Goal: Find specific page/section: Find specific page/section

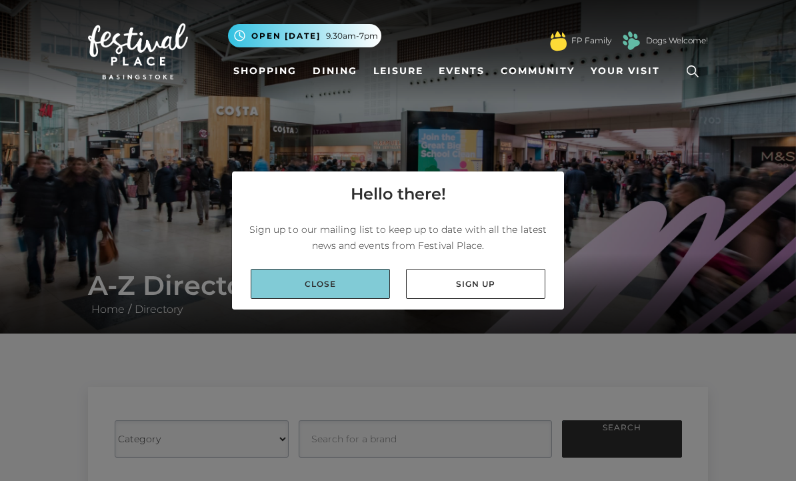
click at [327, 299] on link "Close" at bounding box center [320, 284] width 139 height 30
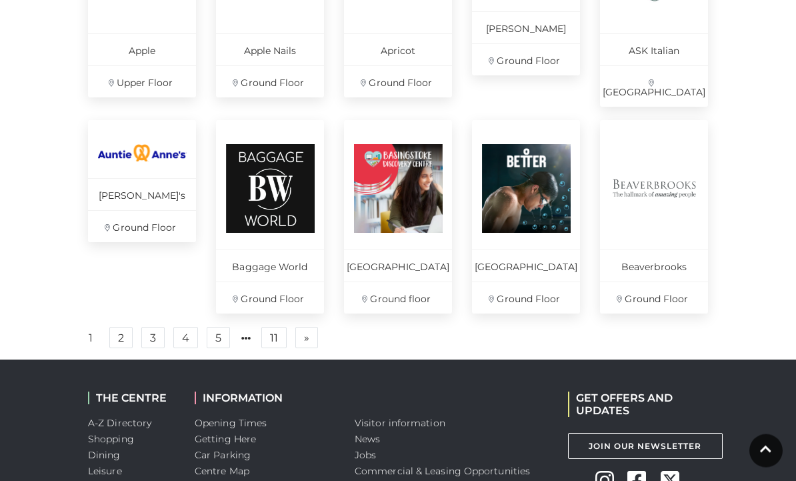
scroll to position [928, 0]
click at [121, 343] on link "2" at bounding box center [120, 337] width 23 height 21
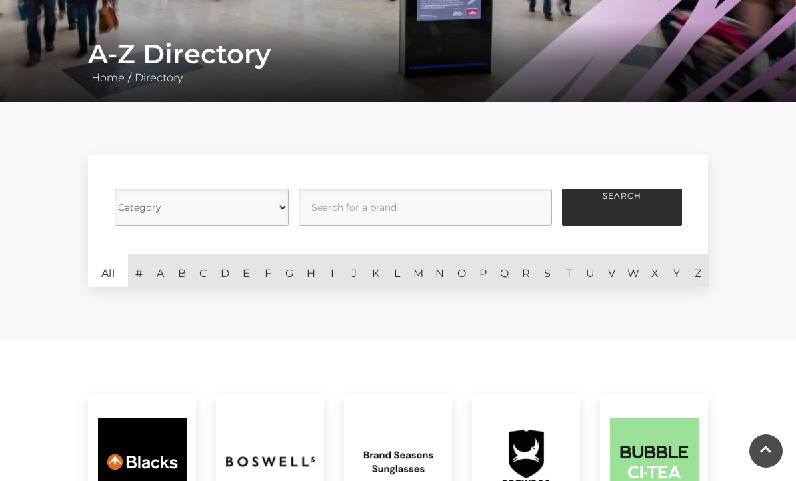
scroll to position [232, 0]
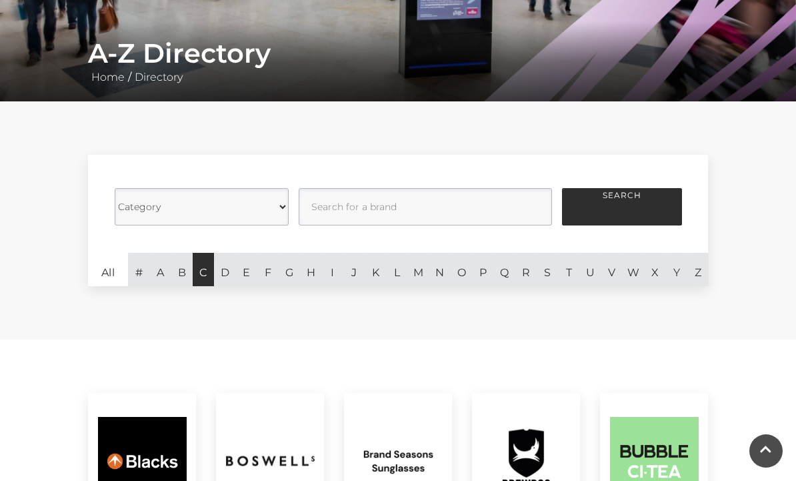
click at [197, 274] on link "C" at bounding box center [203, 269] width 21 height 33
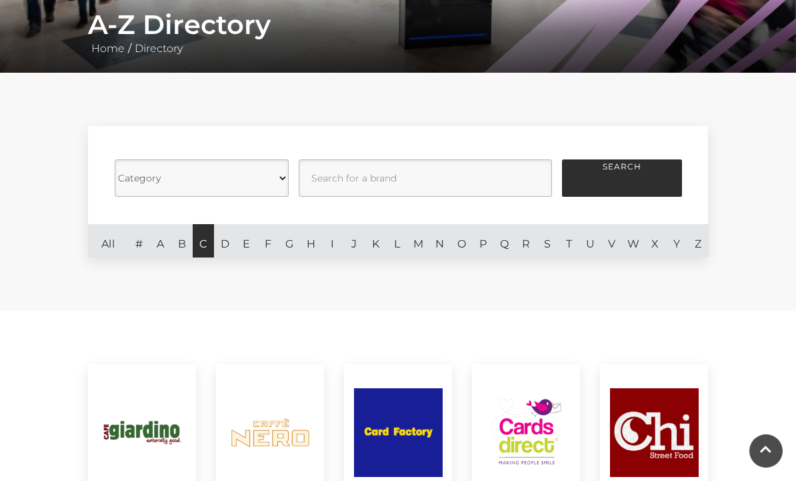
scroll to position [259, 0]
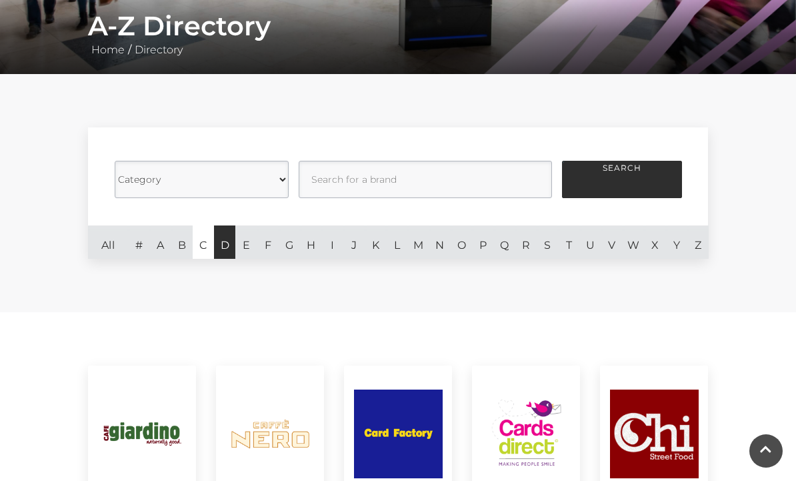
click at [222, 244] on link "D" at bounding box center [224, 241] width 21 height 33
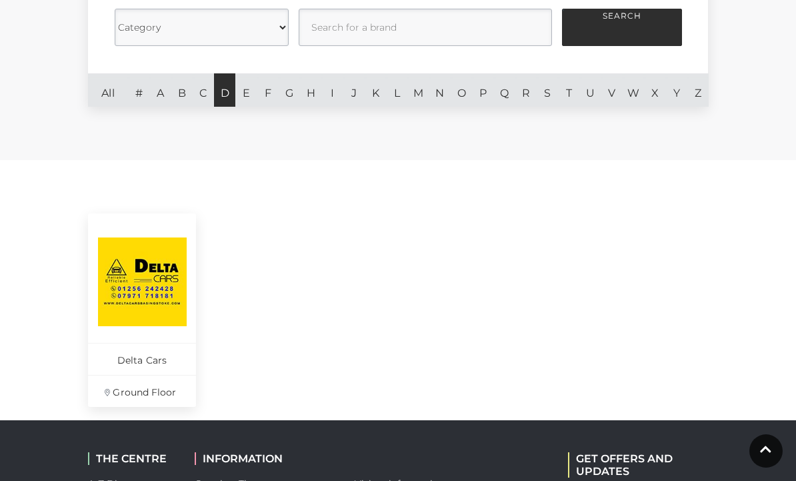
scroll to position [345, 0]
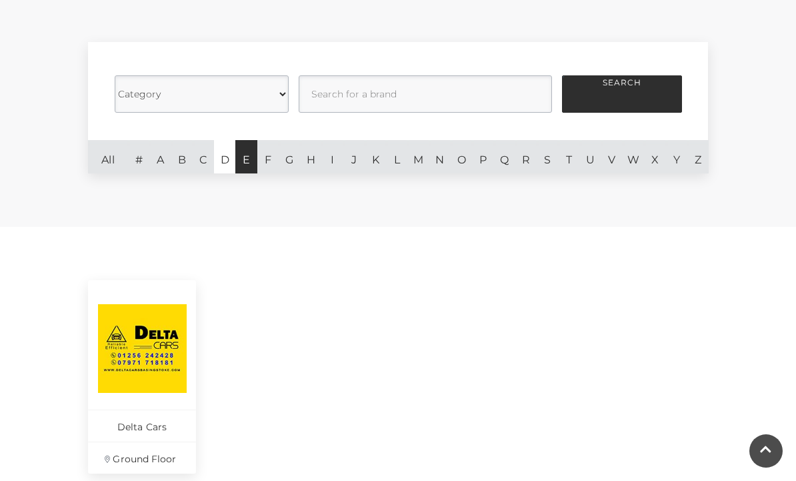
click at [243, 164] on link "E" at bounding box center [245, 156] width 21 height 33
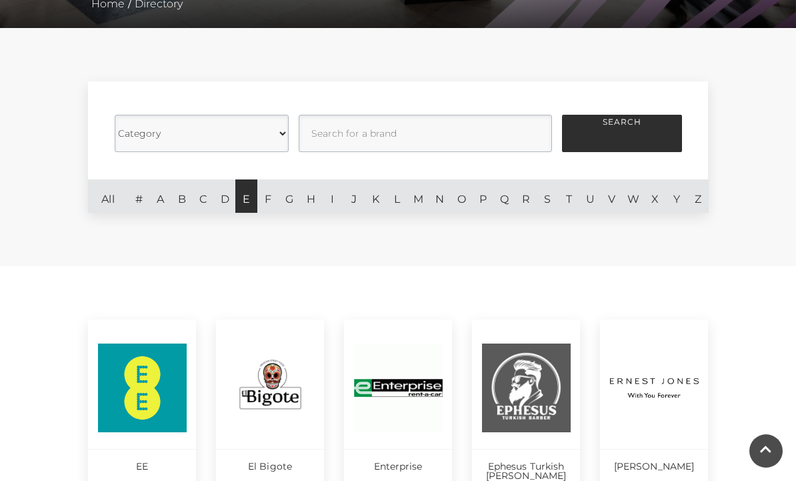
scroll to position [289, 0]
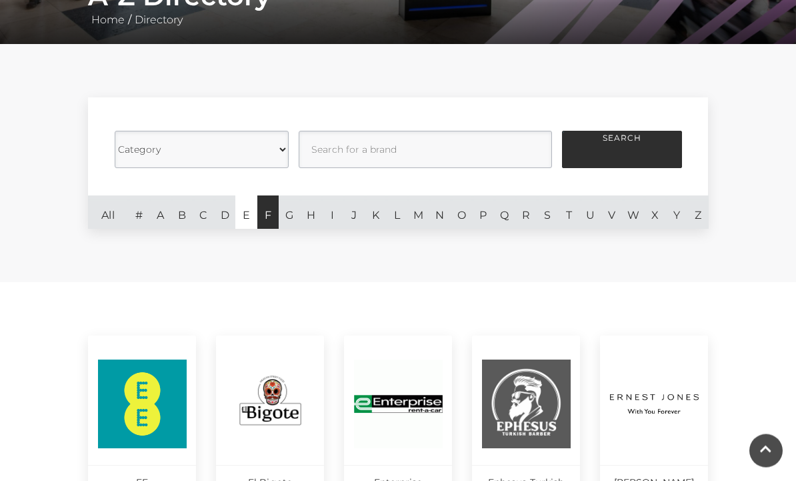
click at [266, 215] on link "F" at bounding box center [267, 212] width 21 height 33
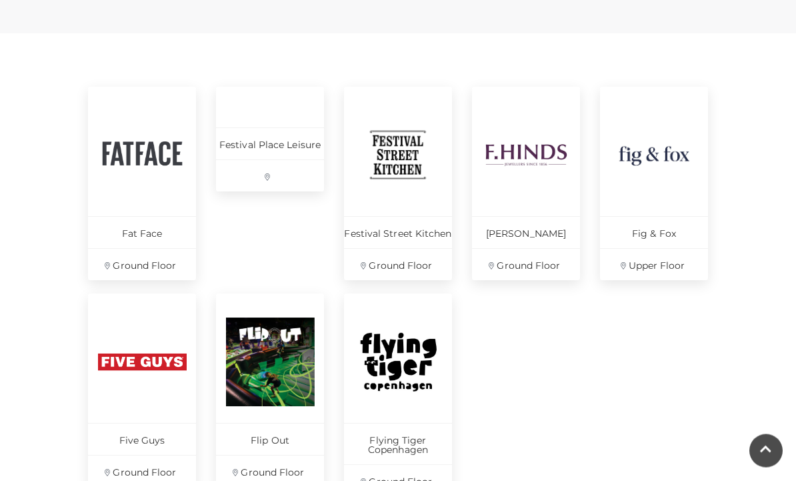
scroll to position [538, 0]
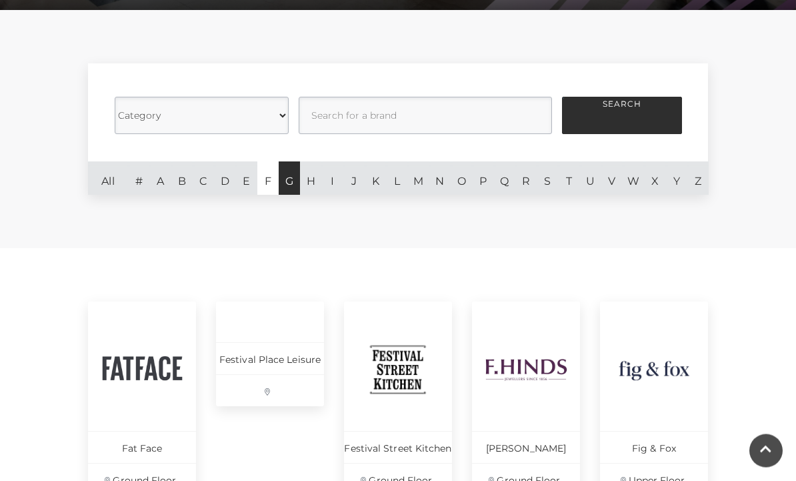
click at [286, 181] on link "G" at bounding box center [289, 178] width 21 height 33
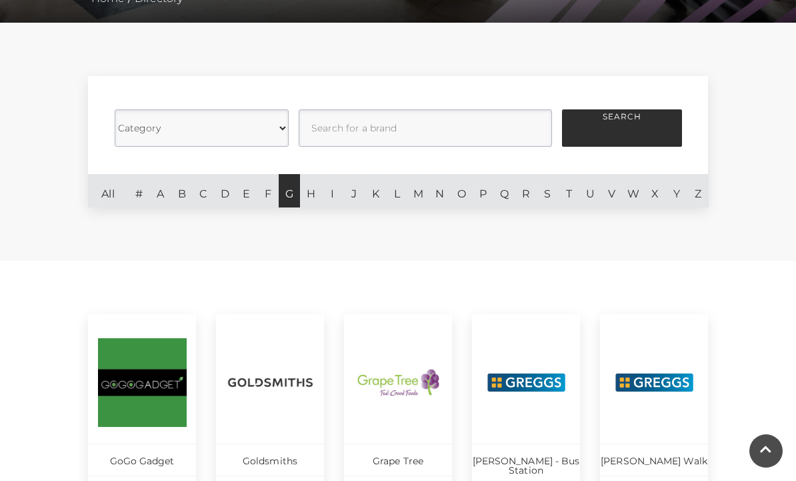
scroll to position [299, 0]
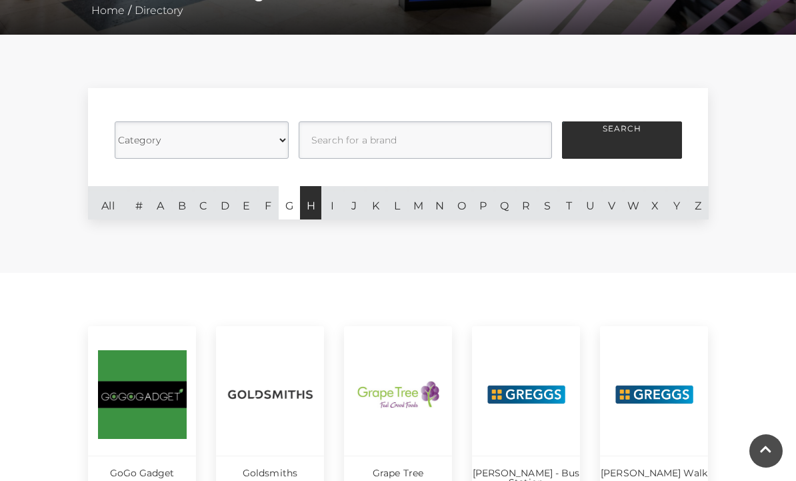
click at [306, 199] on link "H" at bounding box center [310, 202] width 21 height 33
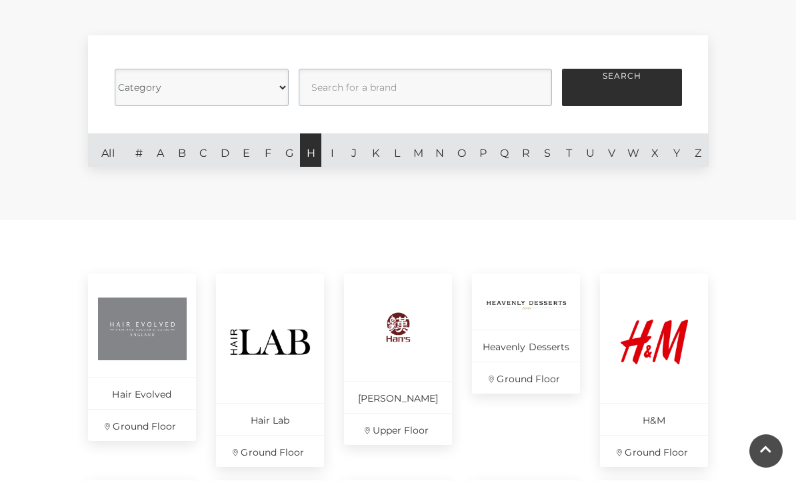
scroll to position [351, 0]
click at [328, 153] on link "I" at bounding box center [332, 150] width 21 height 33
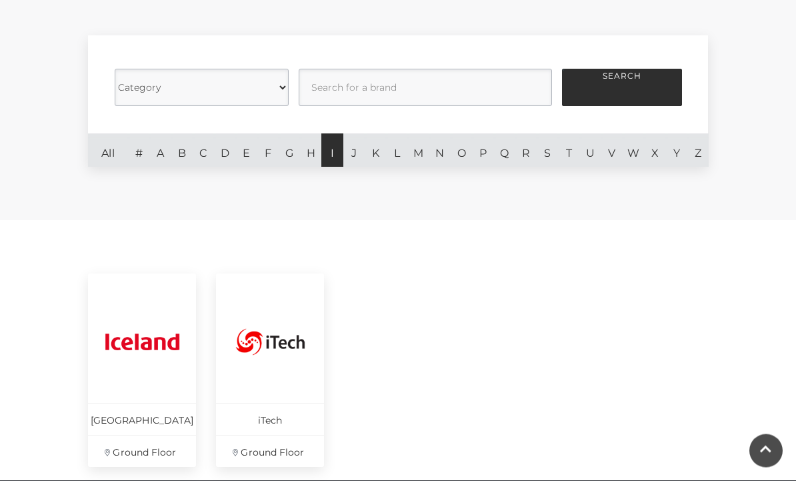
scroll to position [352, 0]
click at [356, 159] on link "J" at bounding box center [354, 149] width 21 height 33
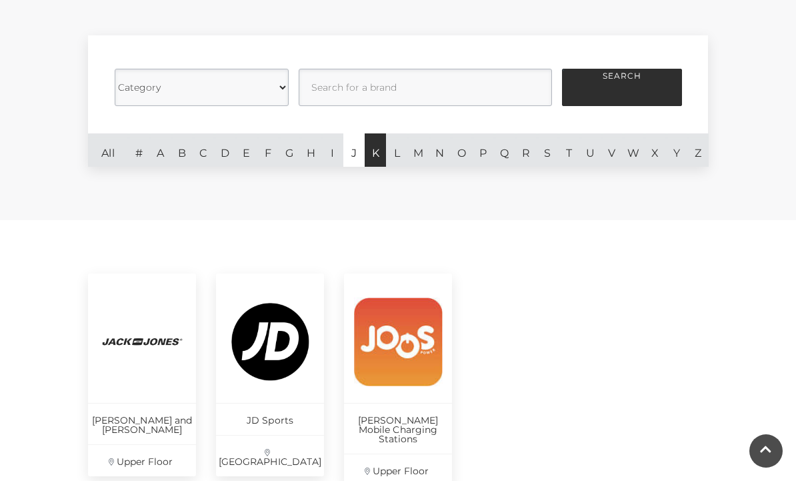
click at [376, 153] on link "K" at bounding box center [375, 149] width 21 height 33
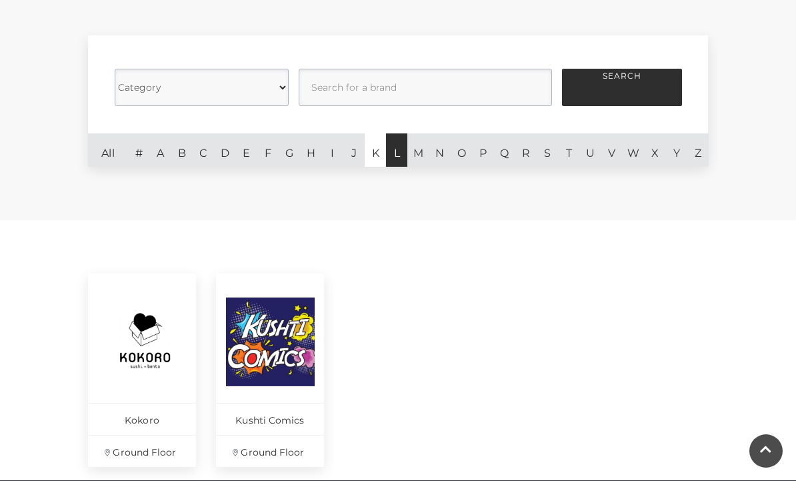
click at [396, 159] on link "L" at bounding box center [396, 149] width 21 height 33
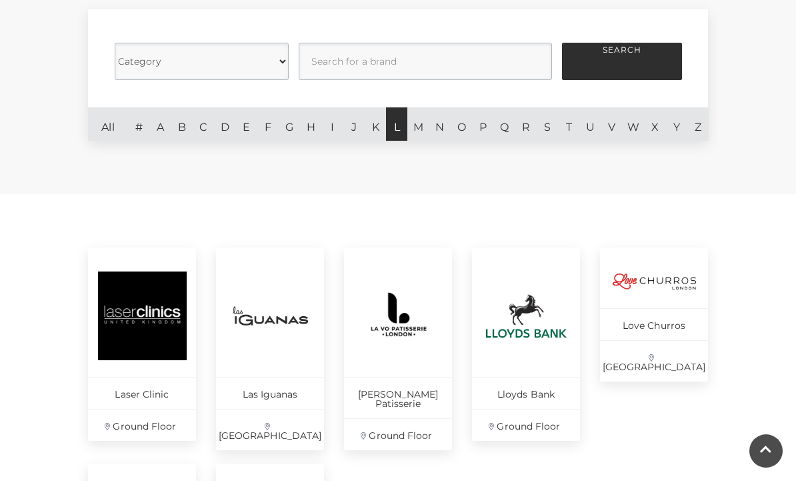
scroll to position [338, 0]
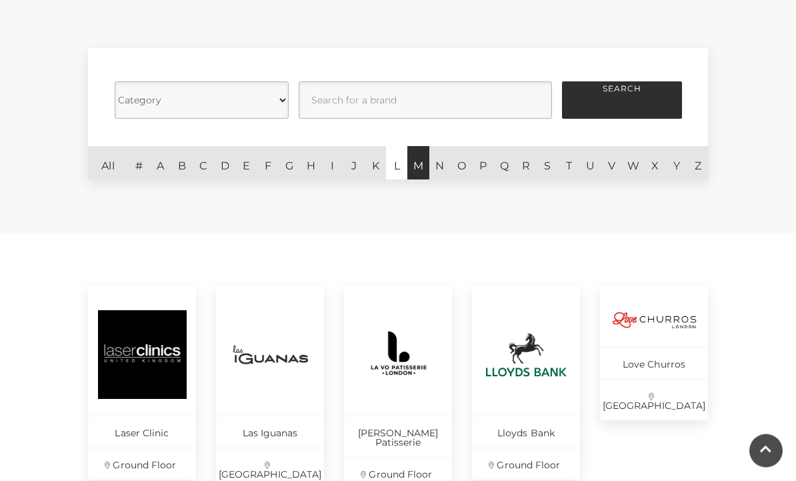
click at [420, 167] on link "M" at bounding box center [418, 163] width 21 height 33
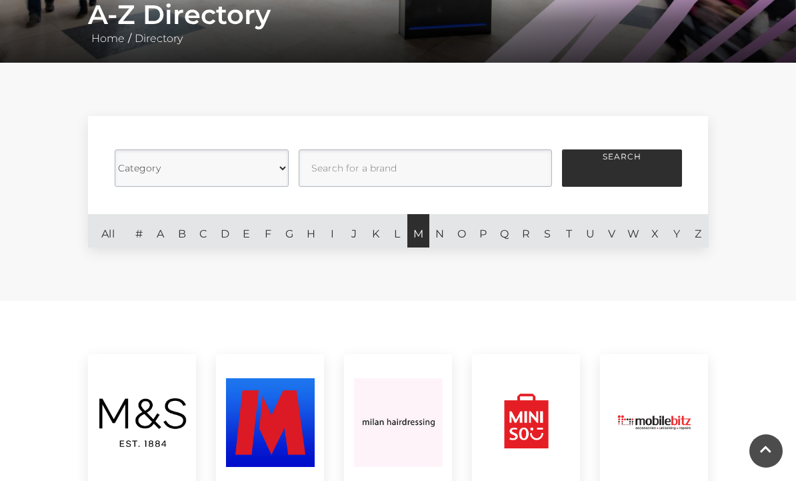
scroll to position [269, 0]
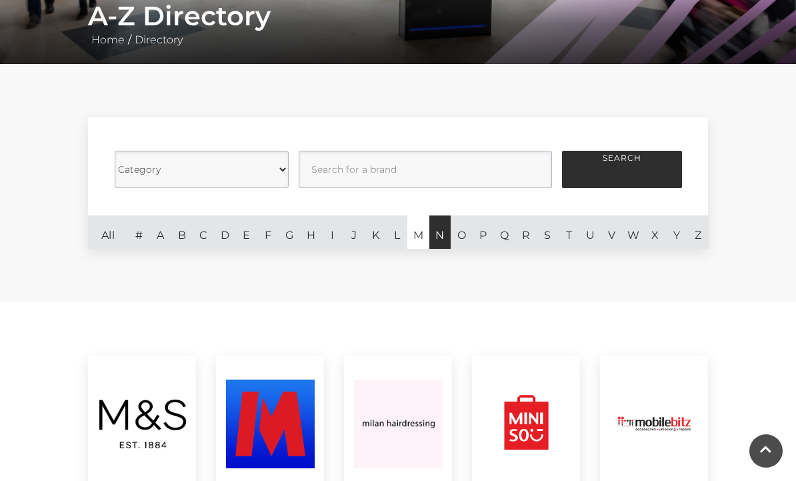
click at [446, 234] on link "N" at bounding box center [440, 231] width 21 height 33
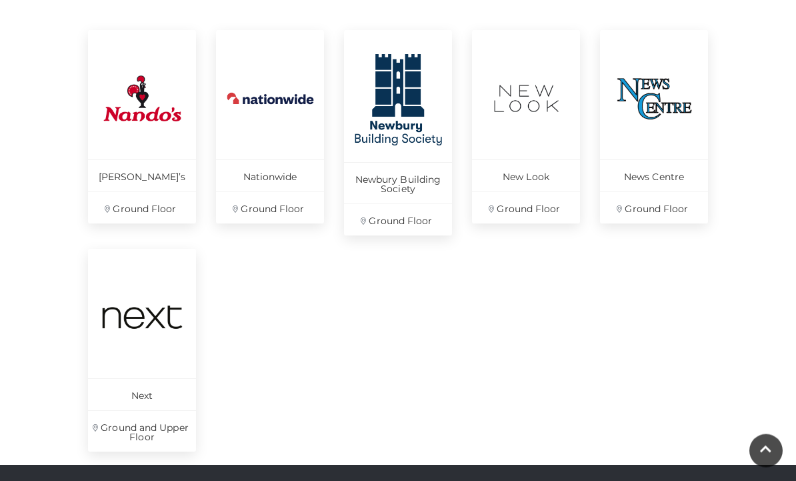
scroll to position [596, 0]
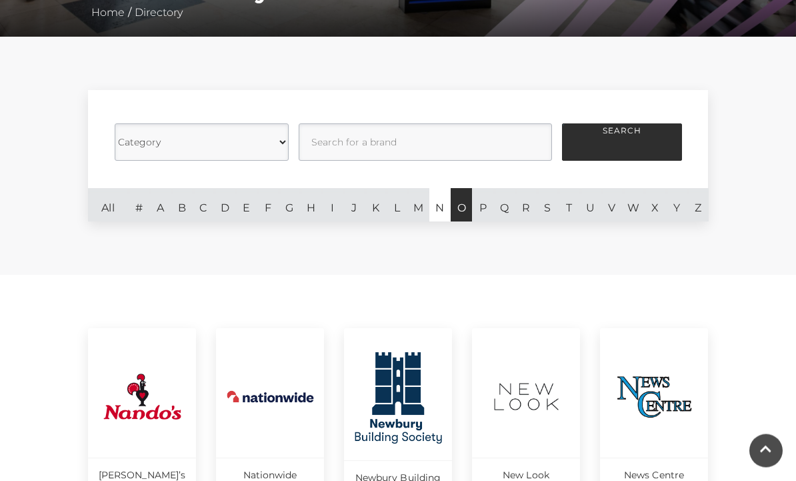
click at [466, 205] on link "O" at bounding box center [461, 205] width 21 height 33
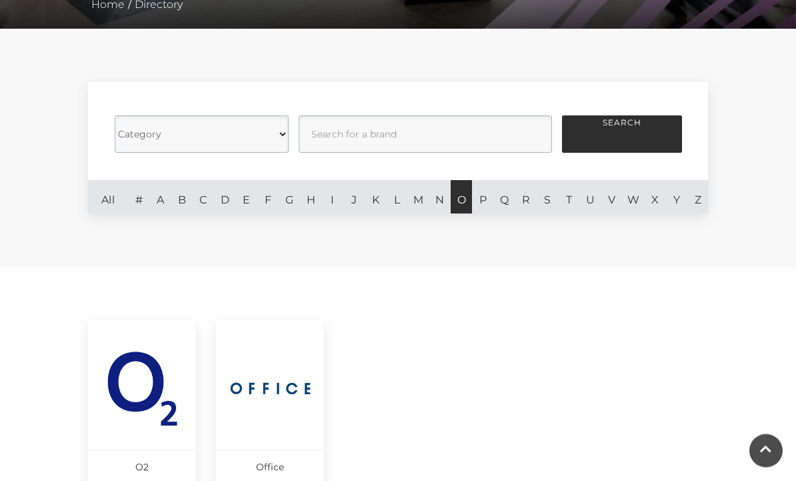
scroll to position [318, 0]
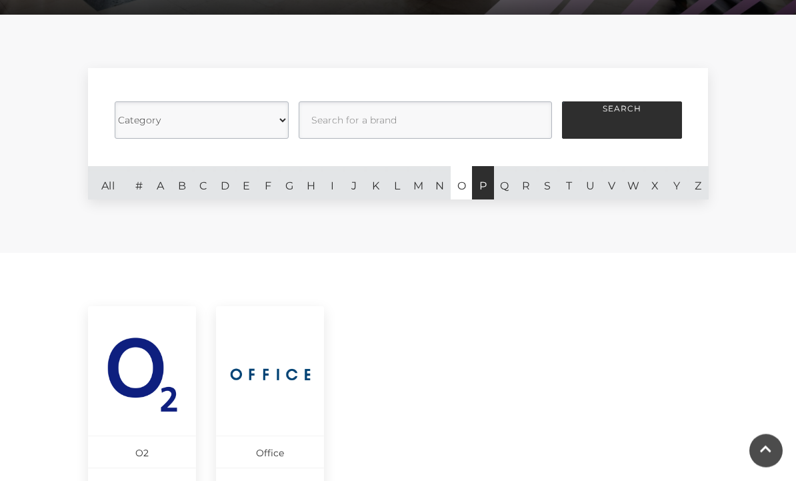
click at [484, 187] on link "P" at bounding box center [482, 183] width 21 height 33
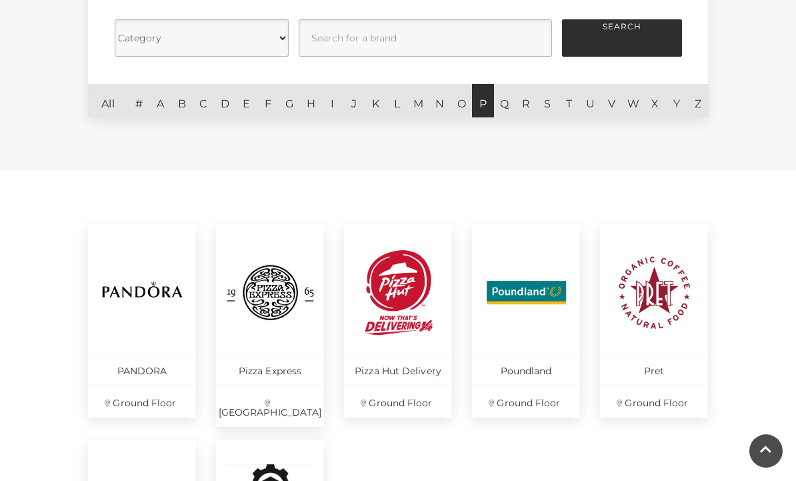
scroll to position [400, 0]
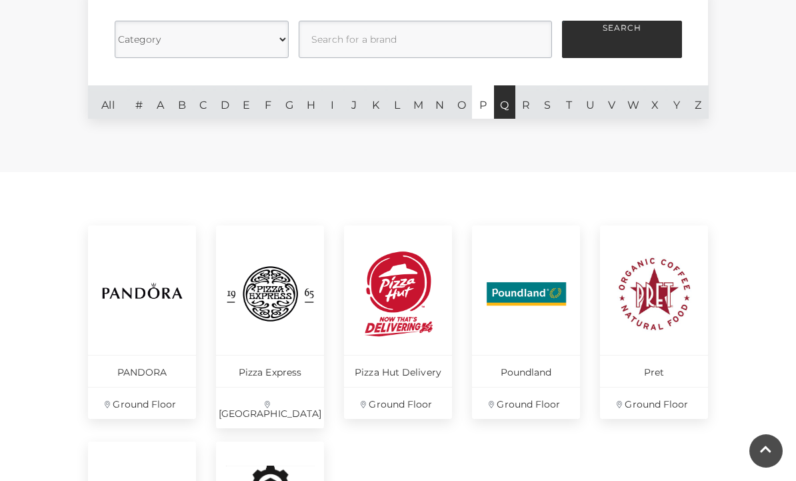
click at [504, 112] on link "Q" at bounding box center [504, 101] width 21 height 33
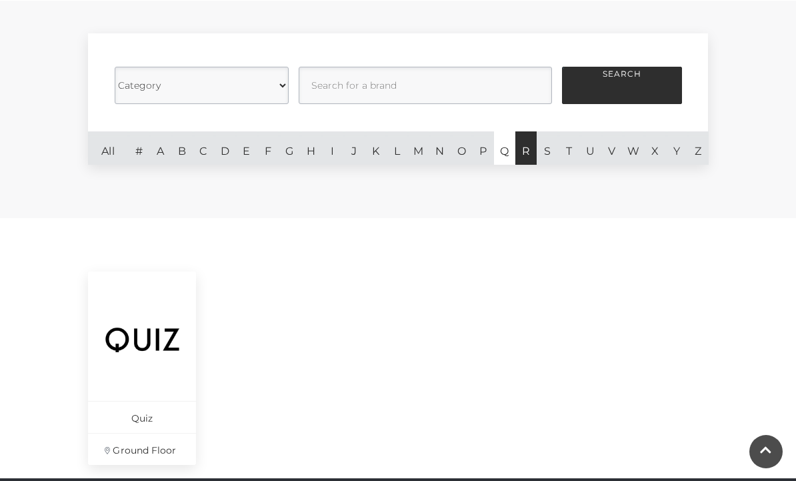
click at [520, 151] on link "R" at bounding box center [526, 147] width 21 height 33
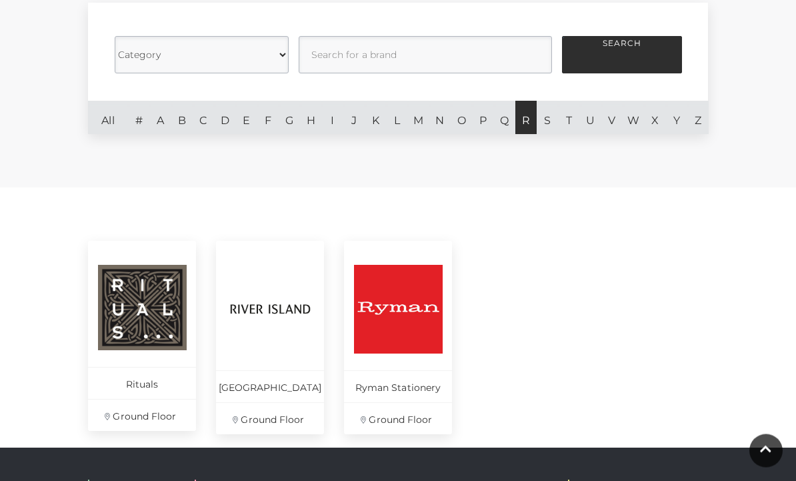
scroll to position [385, 0]
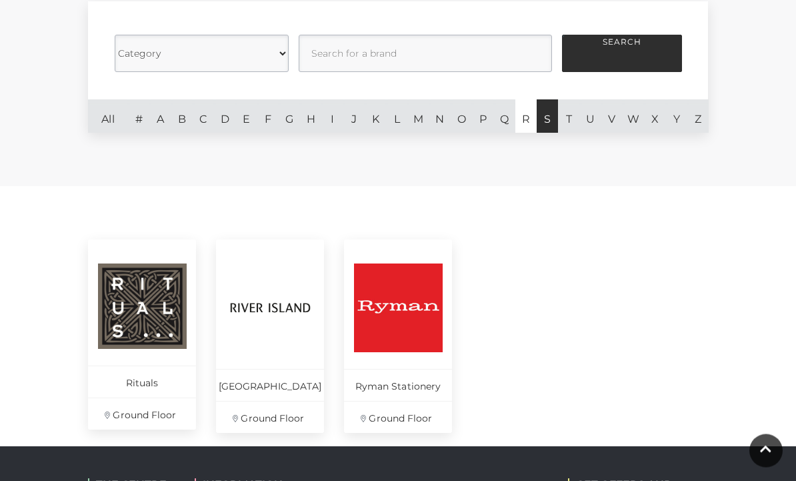
click at [546, 119] on link "S" at bounding box center [547, 116] width 21 height 33
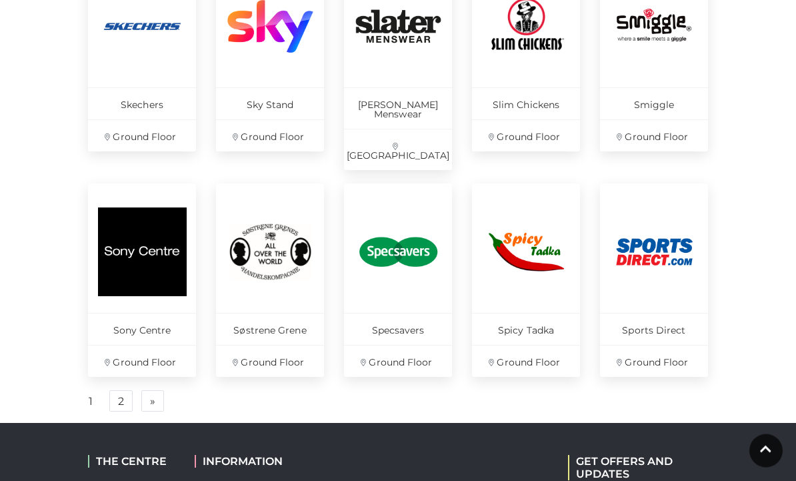
scroll to position [874, 0]
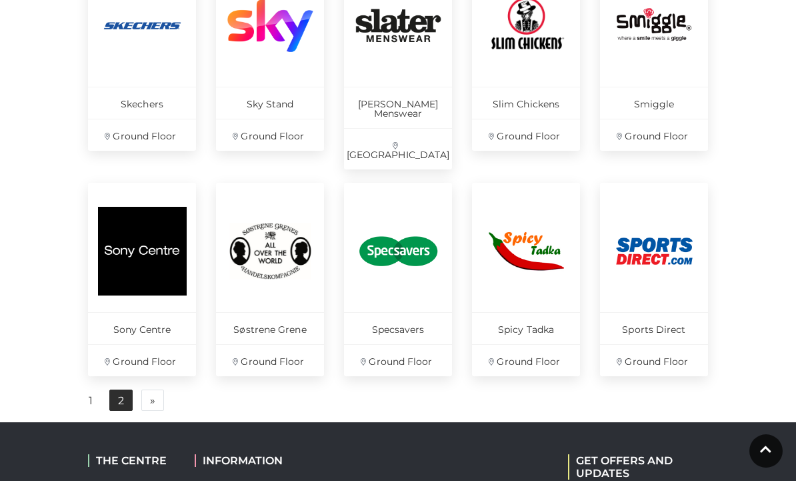
click at [113, 390] on link "2" at bounding box center [120, 400] width 23 height 21
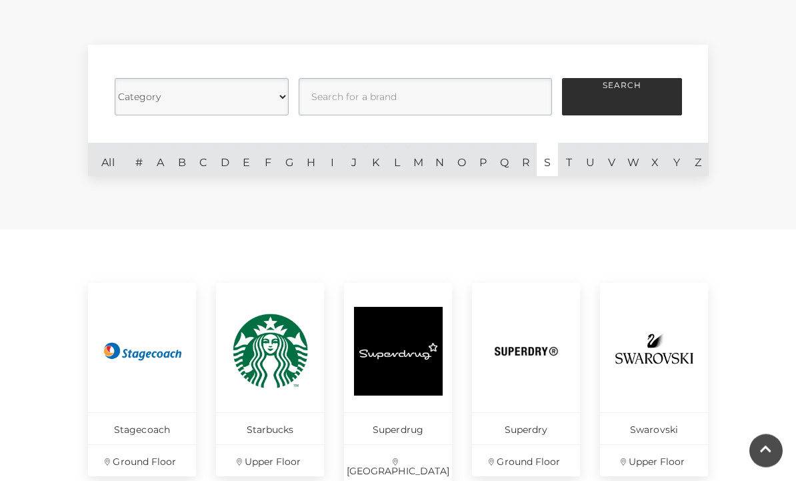
scroll to position [340, 0]
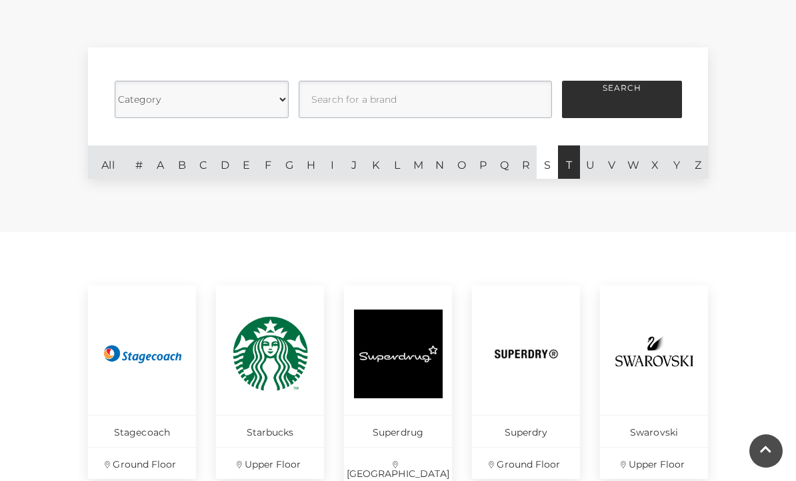
click at [570, 169] on link "T" at bounding box center [568, 161] width 21 height 33
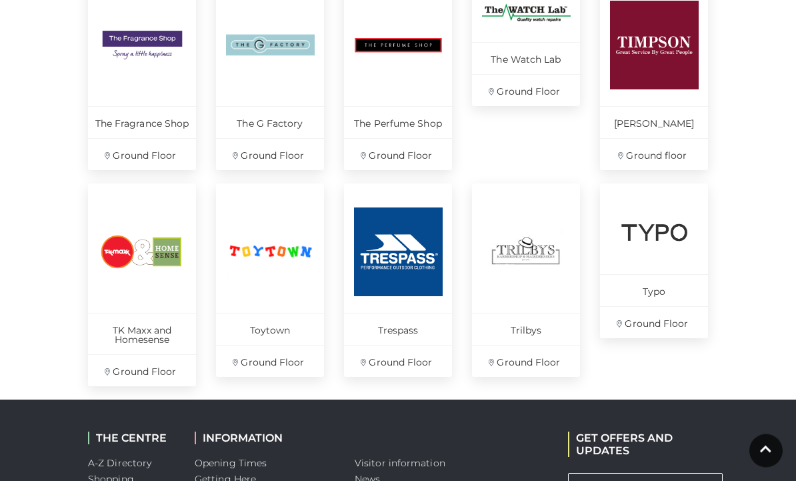
scroll to position [864, 0]
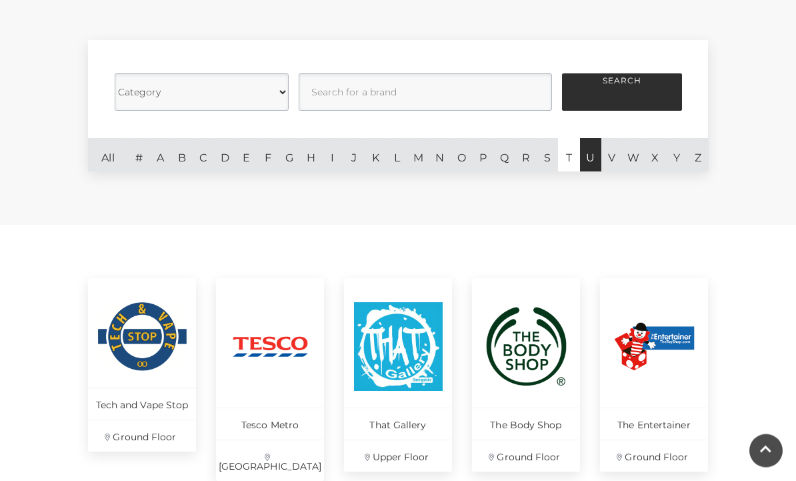
click at [589, 157] on link "U" at bounding box center [590, 155] width 21 height 33
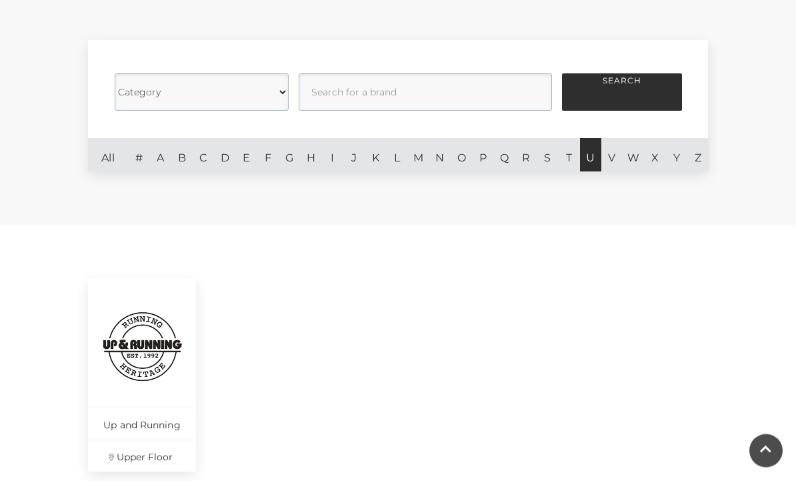
scroll to position [347, 0]
click at [613, 158] on link "V" at bounding box center [612, 154] width 21 height 33
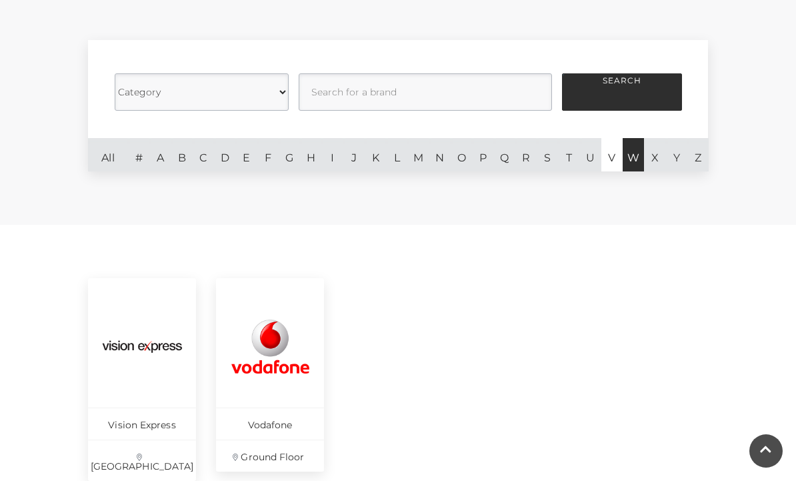
click at [637, 160] on link "W" at bounding box center [633, 154] width 21 height 33
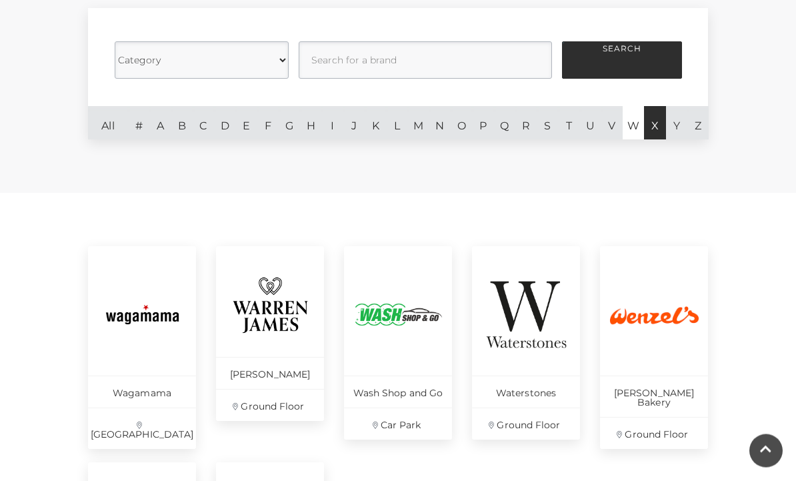
click at [654, 123] on link "X" at bounding box center [654, 123] width 21 height 33
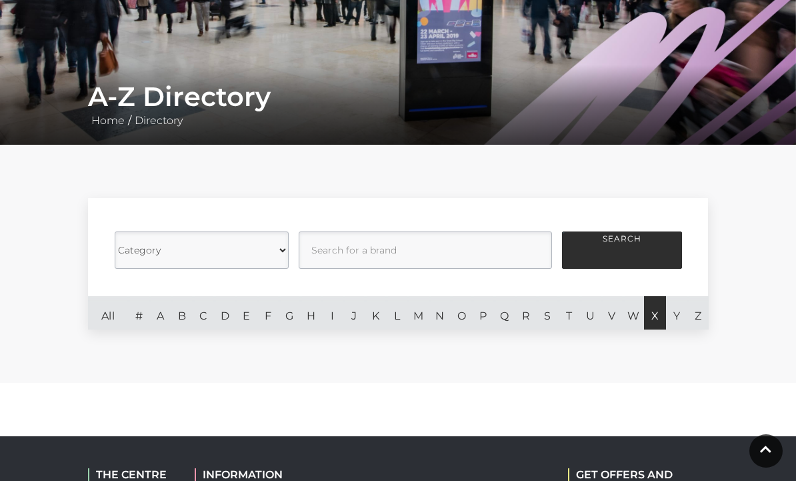
scroll to position [183, 0]
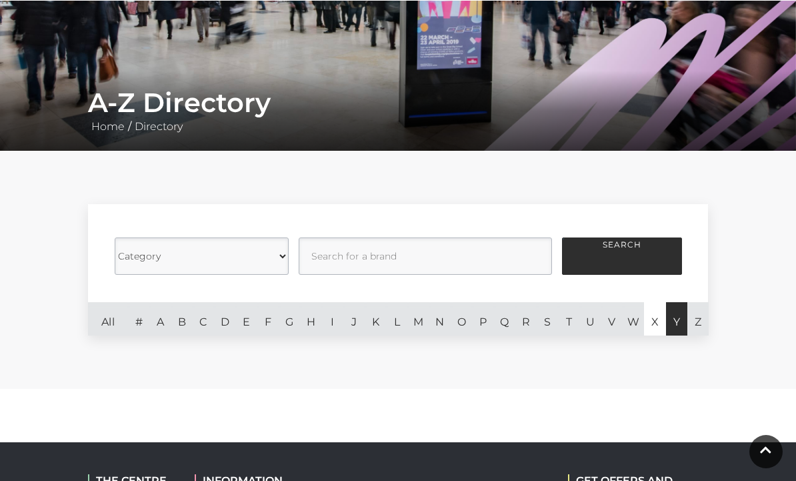
click at [679, 323] on link "Y" at bounding box center [676, 318] width 21 height 33
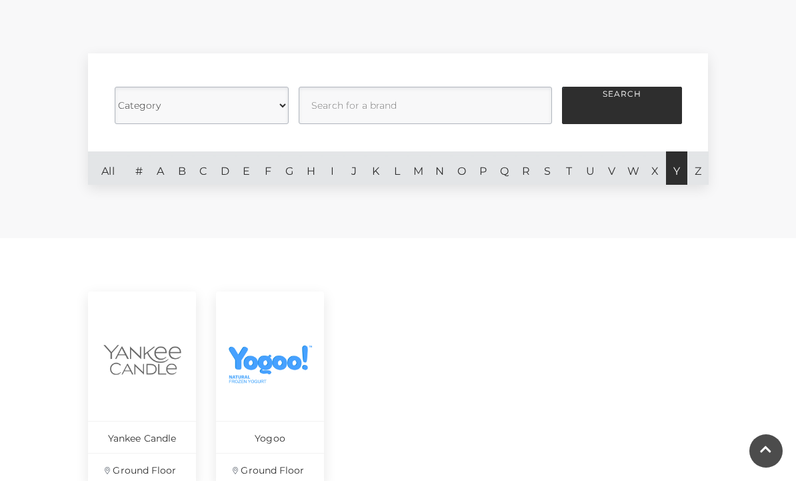
scroll to position [332, 0]
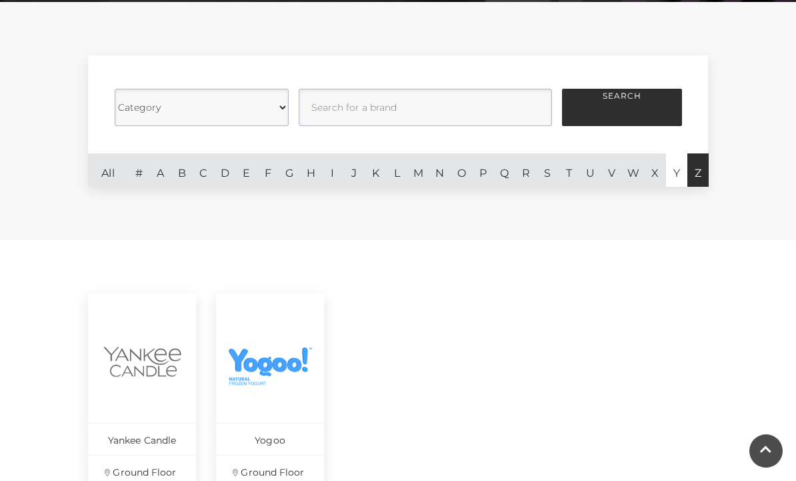
click at [702, 175] on link "Z" at bounding box center [698, 169] width 21 height 33
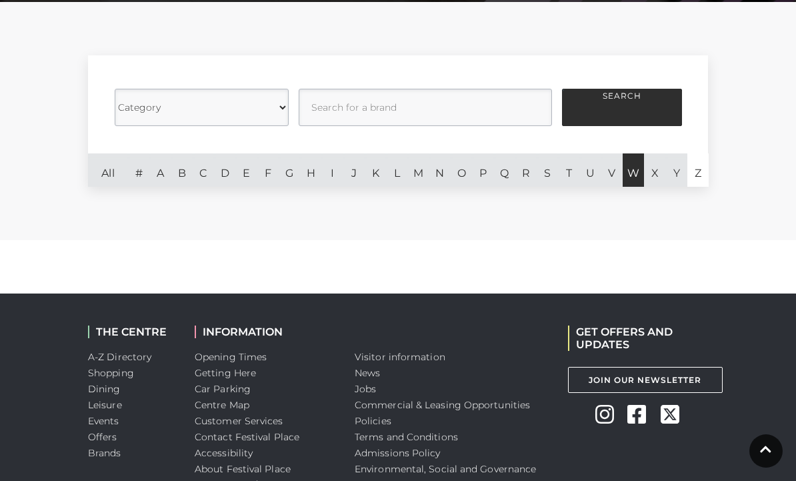
click at [630, 175] on link "W" at bounding box center [633, 169] width 21 height 33
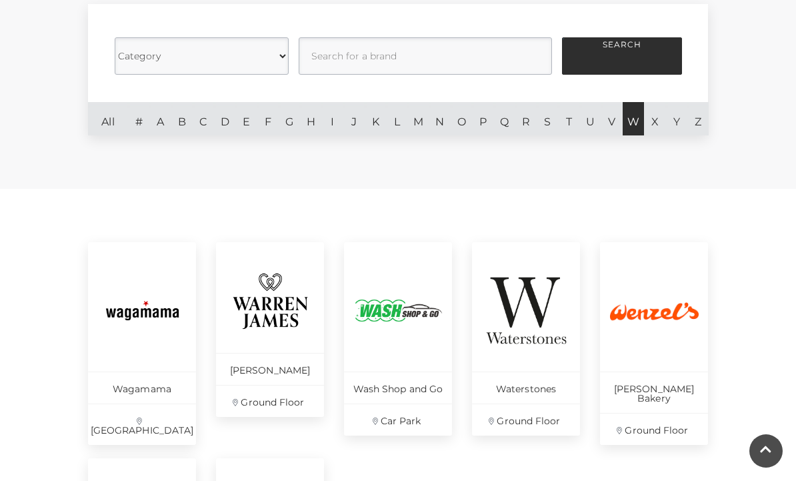
scroll to position [381, 0]
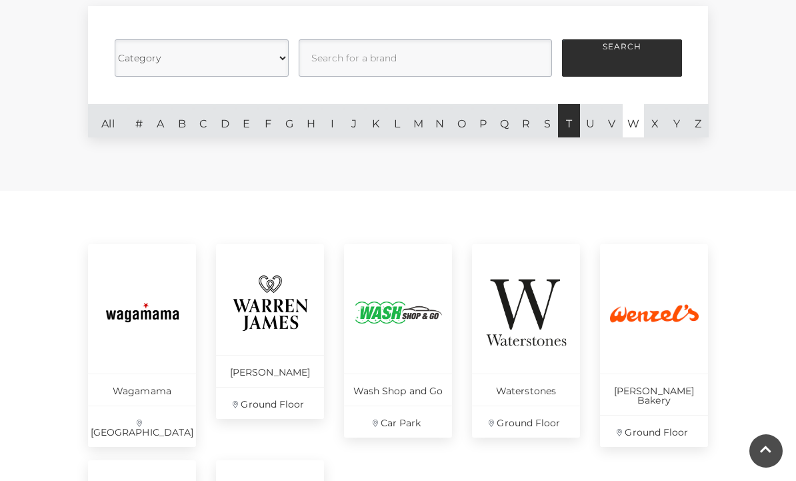
click at [569, 124] on link "T" at bounding box center [568, 120] width 21 height 33
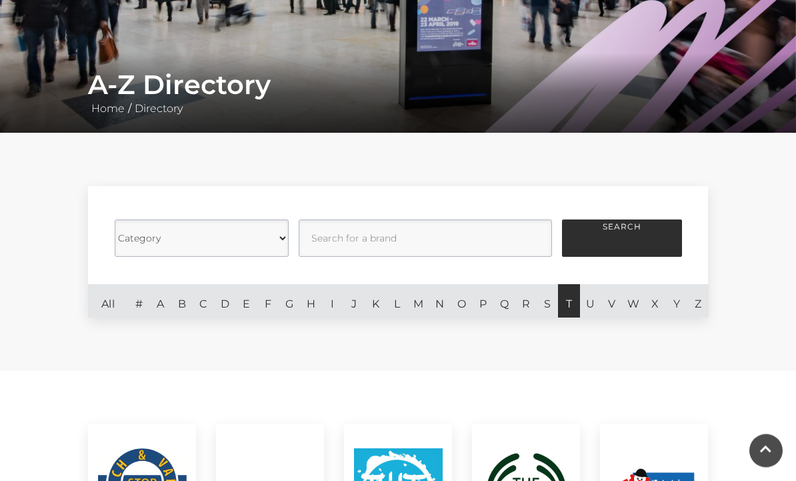
scroll to position [198, 0]
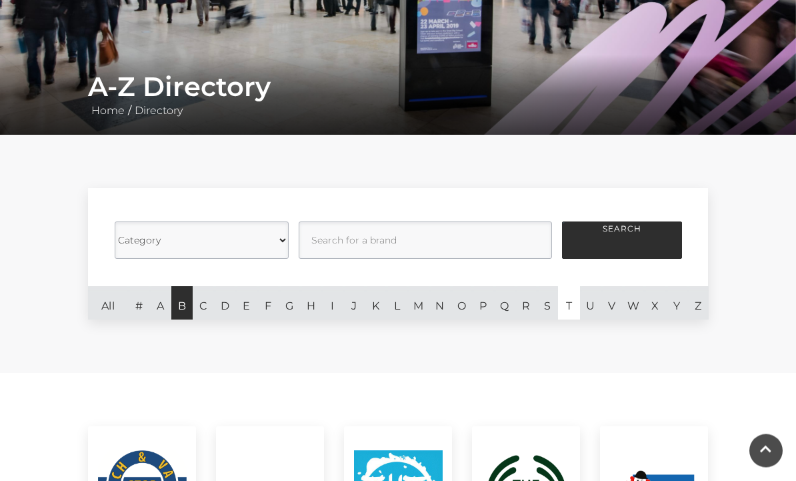
click at [175, 310] on link "B" at bounding box center [181, 303] width 21 height 33
